Goal: Navigation & Orientation: Find specific page/section

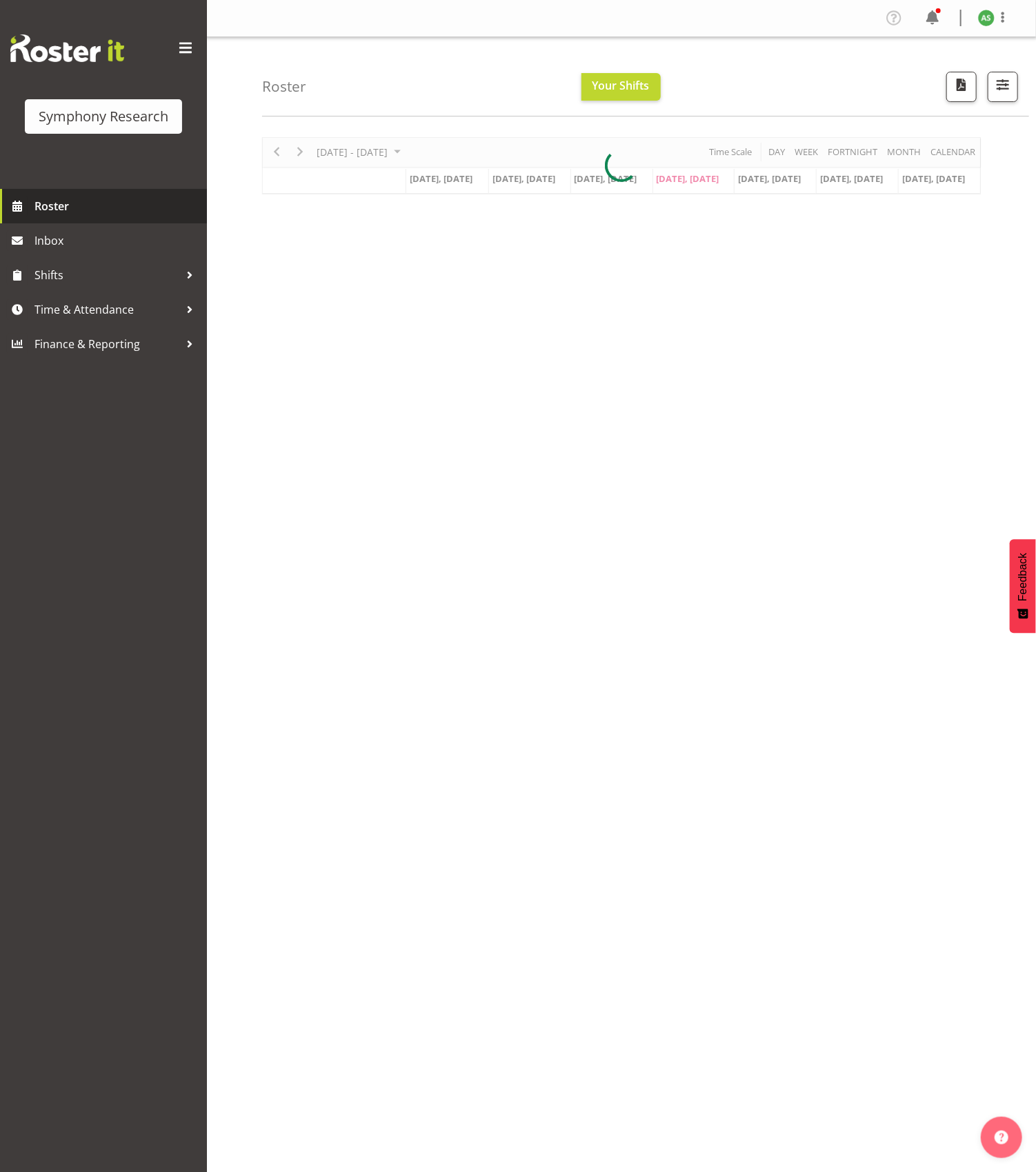
click at [50, 201] on span "Roster" at bounding box center [117, 206] width 166 height 20
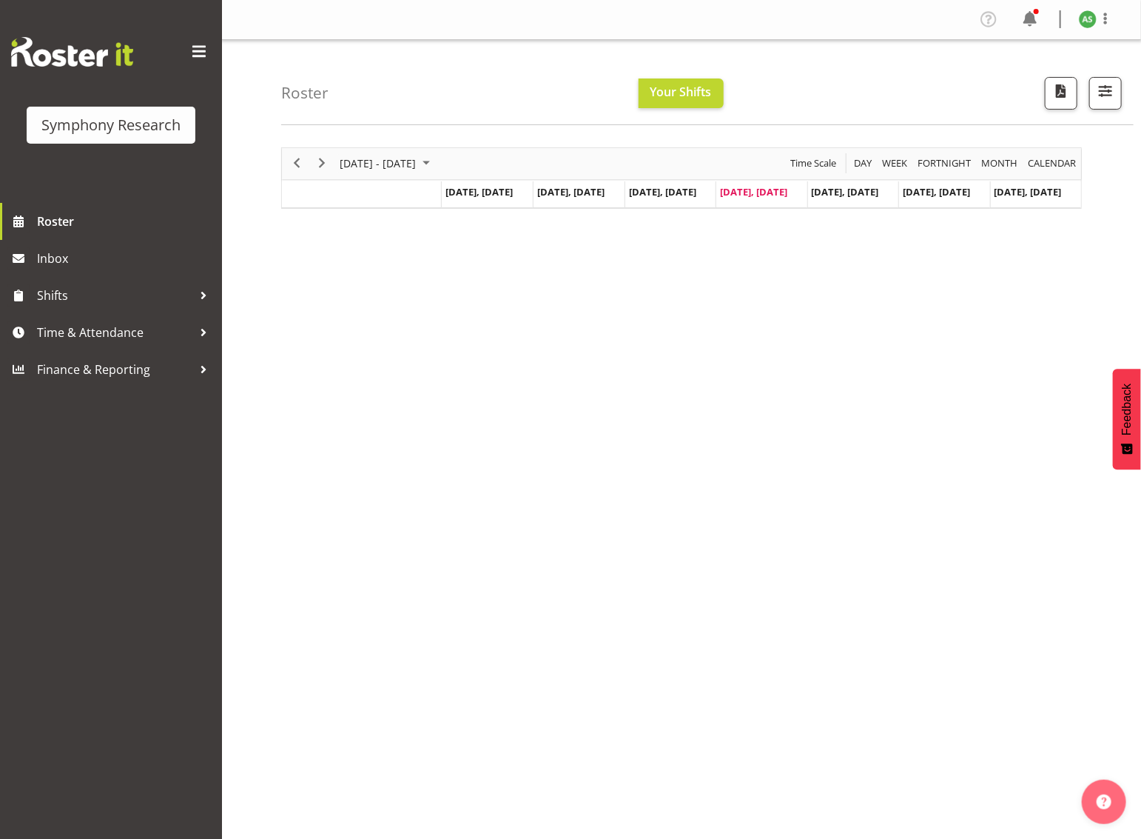
drag, startPoint x: 1733, startPoint y: 274, endPoint x: 584, endPoint y: 407, distance: 1157.2
click at [584, 409] on div "[DATE] - [DATE] [DATE] Day Week Fortnight Month calendar Month Agenda Time Scal…" at bounding box center [711, 432] width 860 height 592
click at [747, 192] on span "[DATE], [DATE]" at bounding box center [753, 191] width 67 height 13
click at [746, 189] on span "[DATE], [DATE]" at bounding box center [753, 191] width 67 height 13
